Goal: Register for event/course

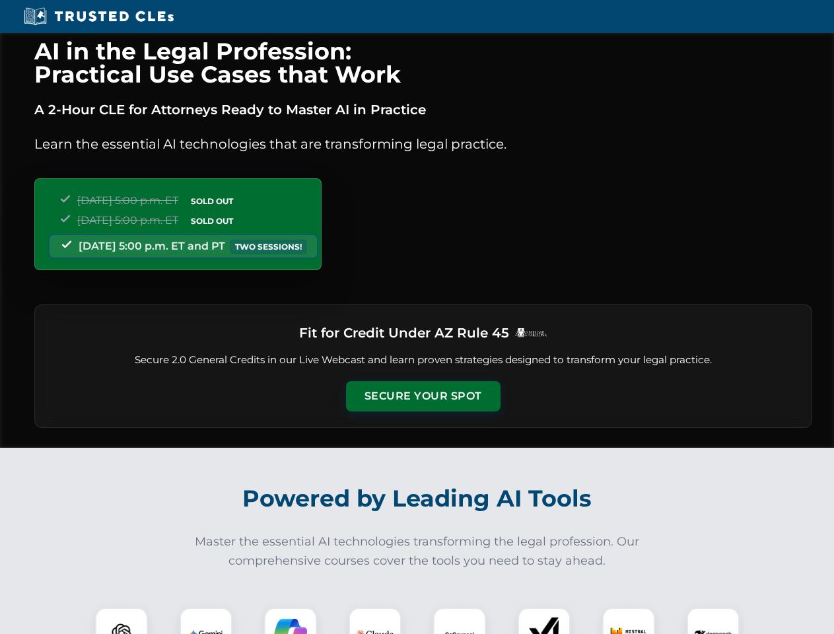
click at [423, 396] on button "Secure Your Spot" at bounding box center [423, 396] width 154 height 30
click at [121, 621] on img at bounding box center [121, 634] width 38 height 38
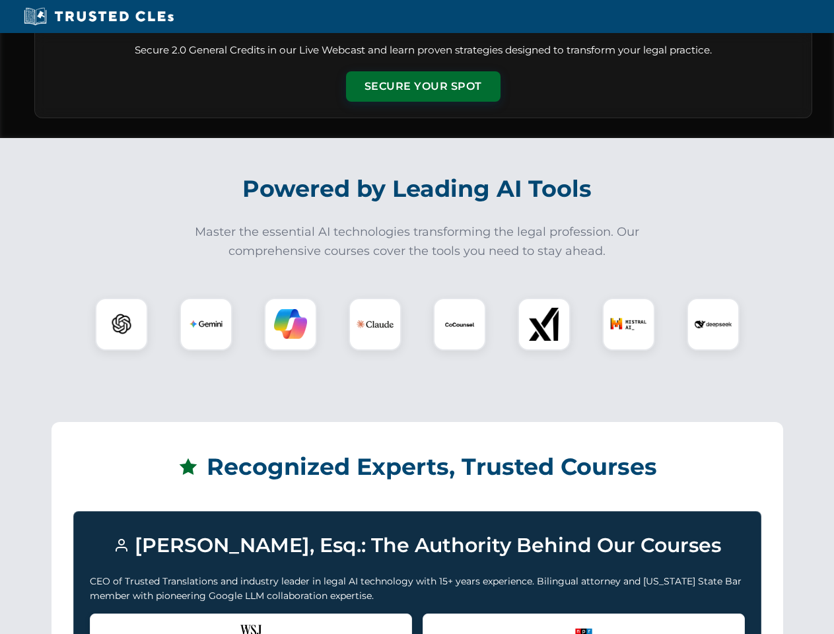
click at [206, 621] on div "Recognized by the WSJ [PERSON_NAME] was featured for his expertise in AI legal …" at bounding box center [251, 639] width 322 height 53
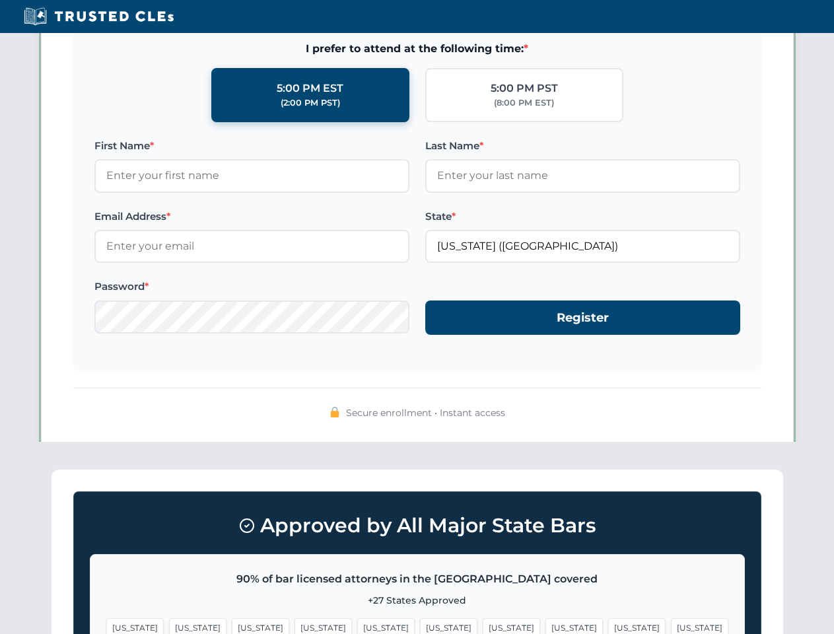
click at [483, 621] on span "[US_STATE]" at bounding box center [511, 627] width 57 height 19
click at [608, 621] on span "[US_STATE]" at bounding box center [636, 627] width 57 height 19
